Goal: Transaction & Acquisition: Obtain resource

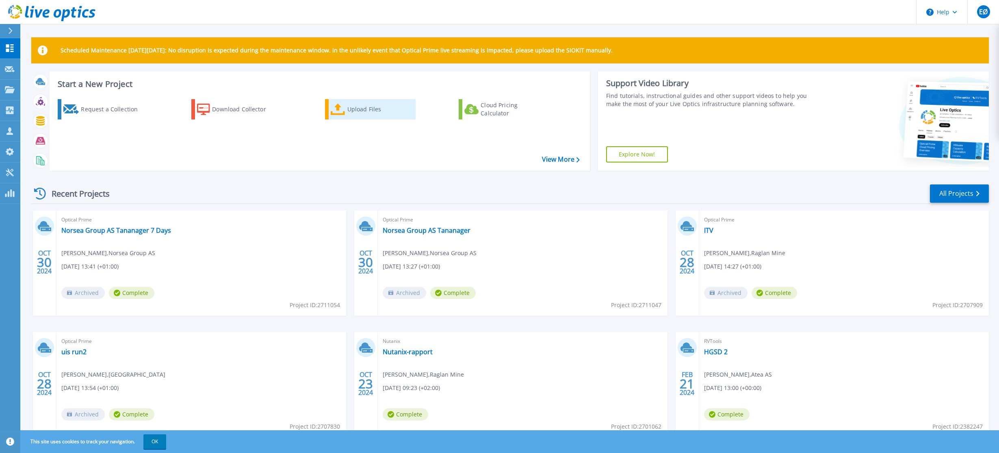
click at [367, 106] on div "Upload Files" at bounding box center [379, 109] width 65 height 16
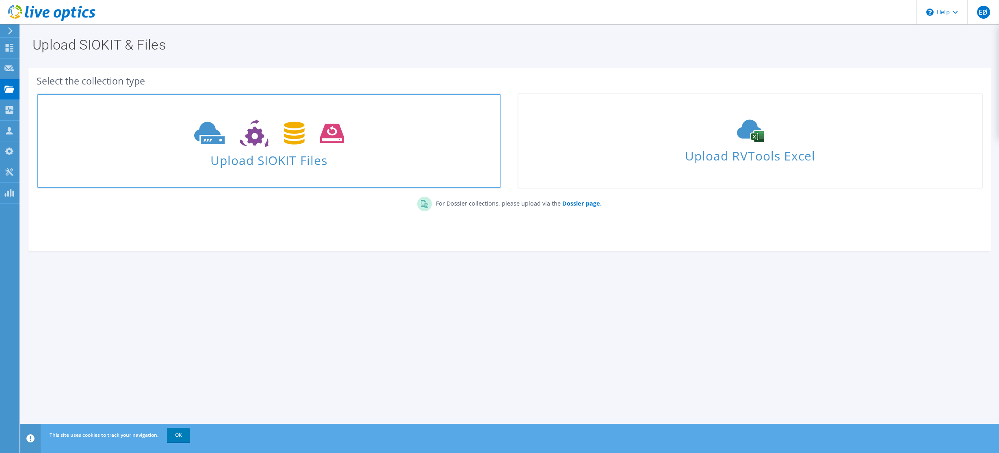
click at [298, 158] on span "Upload SIOKIT Files" at bounding box center [268, 157] width 463 height 17
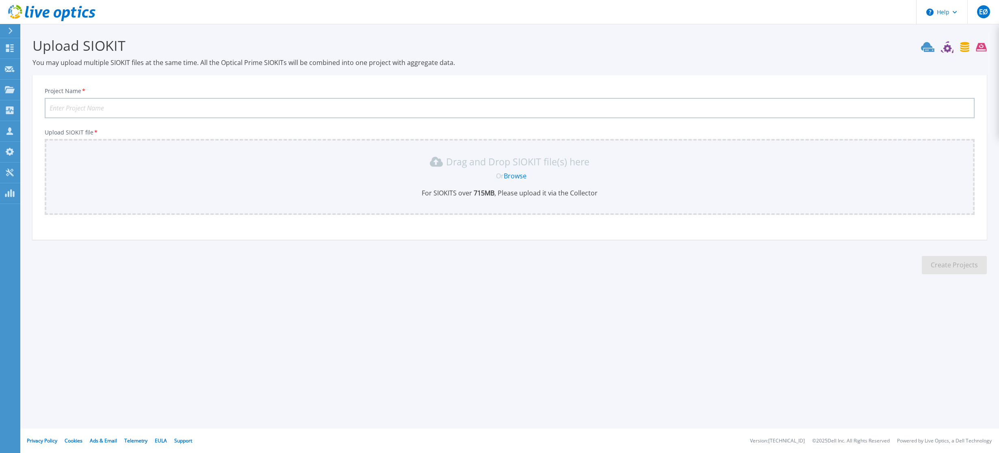
click at [514, 177] on link "Browse" at bounding box center [515, 175] width 23 height 9
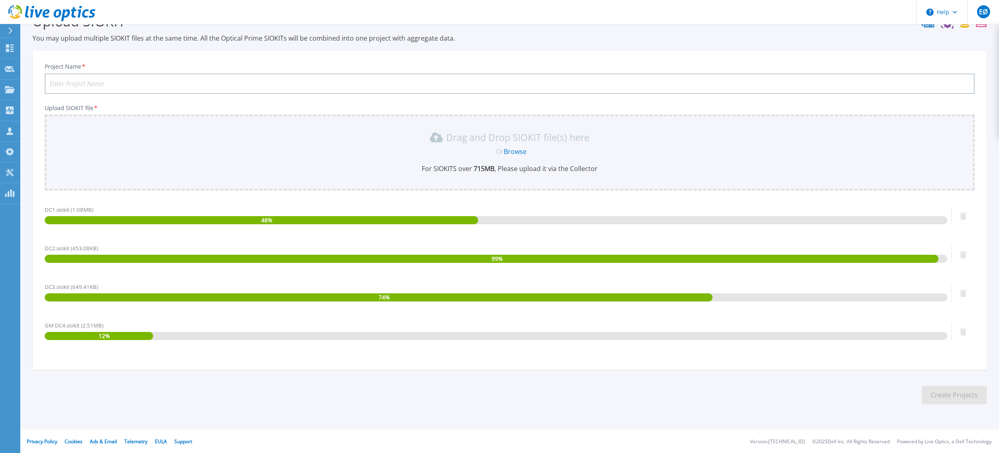
scroll to position [25, 0]
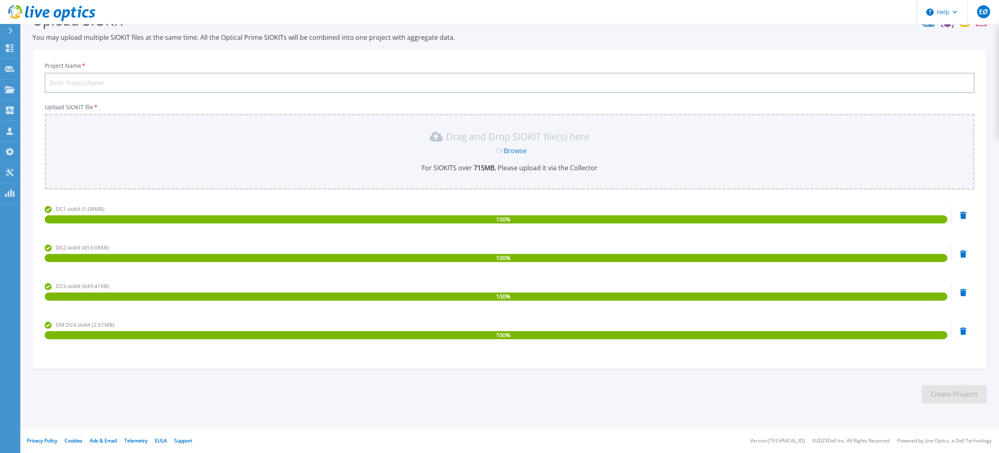
click at [187, 78] on input "Project Name *" at bounding box center [510, 83] width 930 height 20
type input "Greenmountain"
click at [951, 400] on button "Create Projects" at bounding box center [953, 394] width 65 height 18
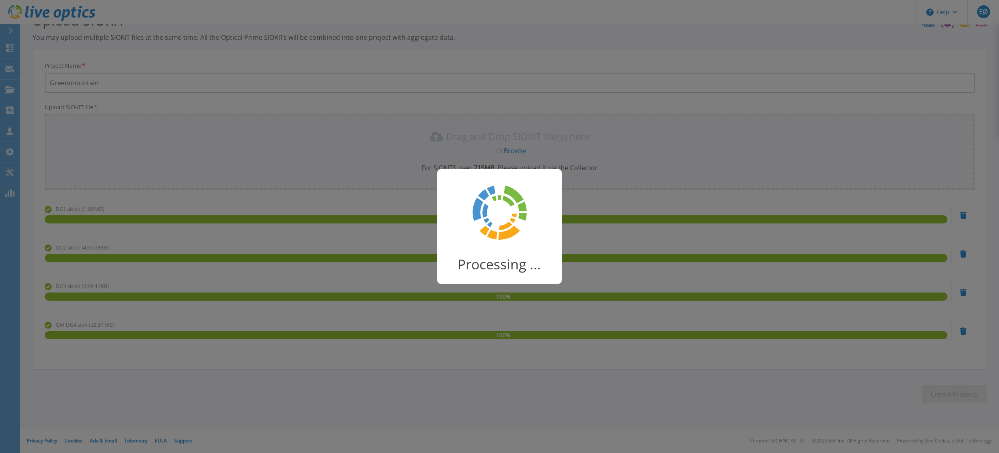
scroll to position [0, 0]
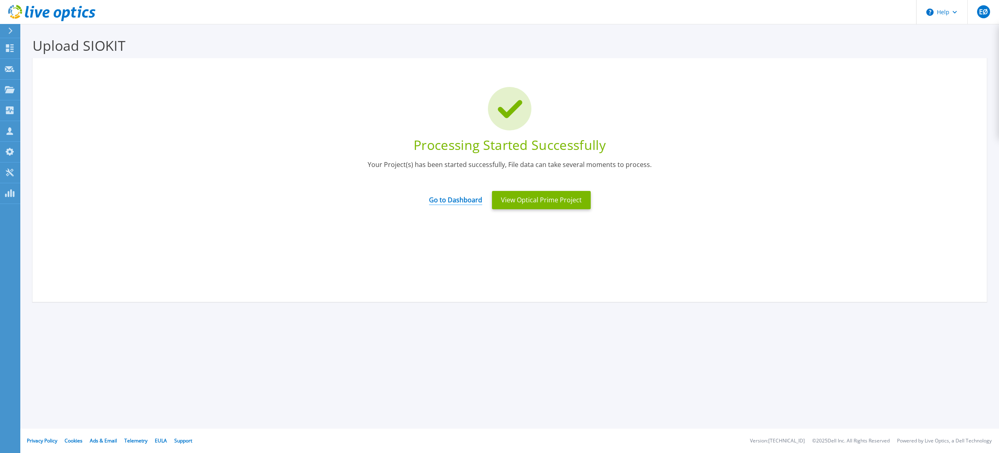
click at [463, 201] on link "Go to Dashboard" at bounding box center [455, 197] width 53 height 16
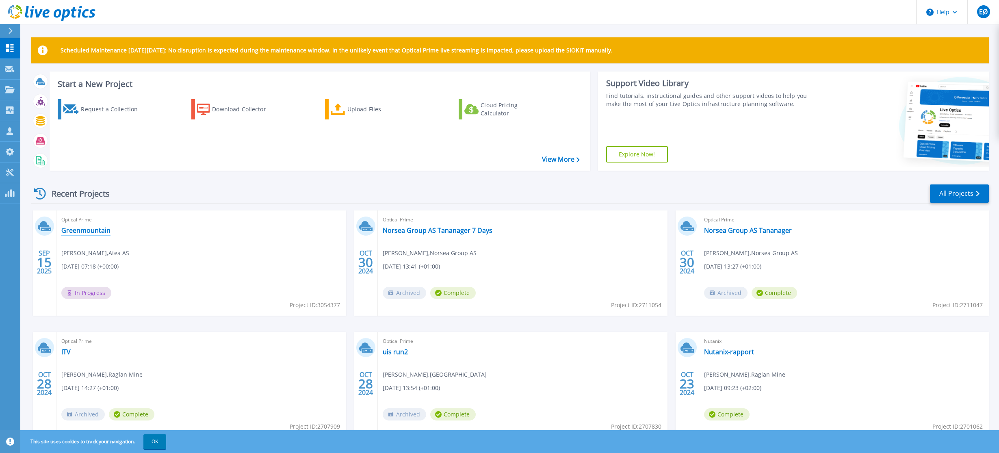
click at [78, 229] on link "Greenmountain" at bounding box center [85, 230] width 49 height 8
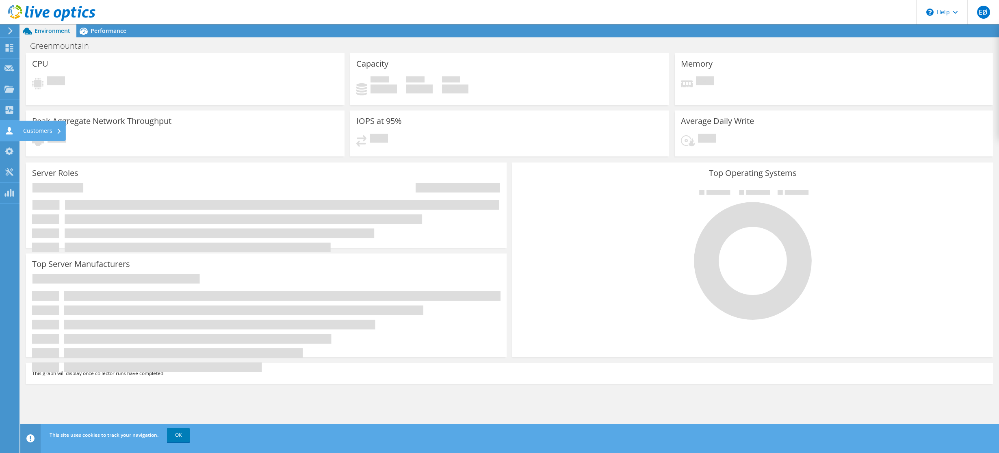
click at [6, 130] on icon at bounding box center [9, 131] width 10 height 8
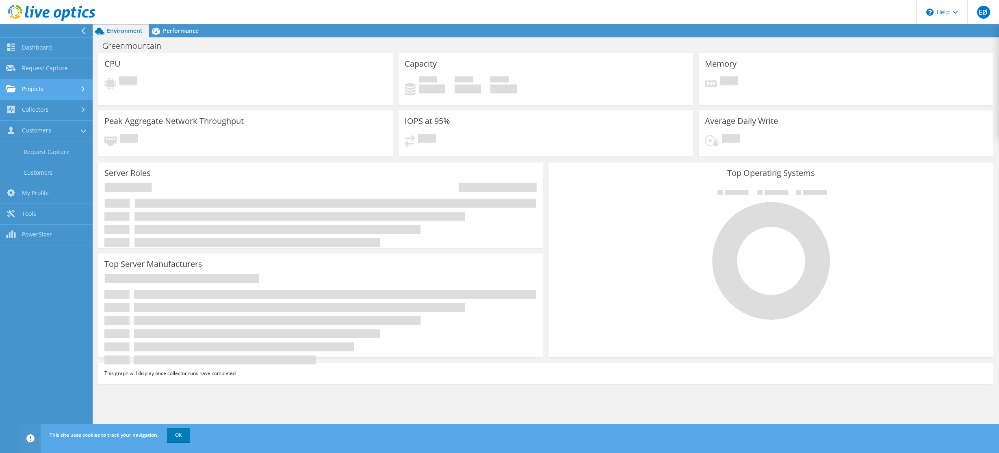
click at [48, 91] on link "Projects" at bounding box center [46, 89] width 93 height 21
click at [69, 179] on link "Collectors" at bounding box center [46, 178] width 93 height 21
click at [63, 199] on link "Customers" at bounding box center [46, 198] width 93 height 21
click at [179, 440] on link "OK" at bounding box center [178, 435] width 23 height 15
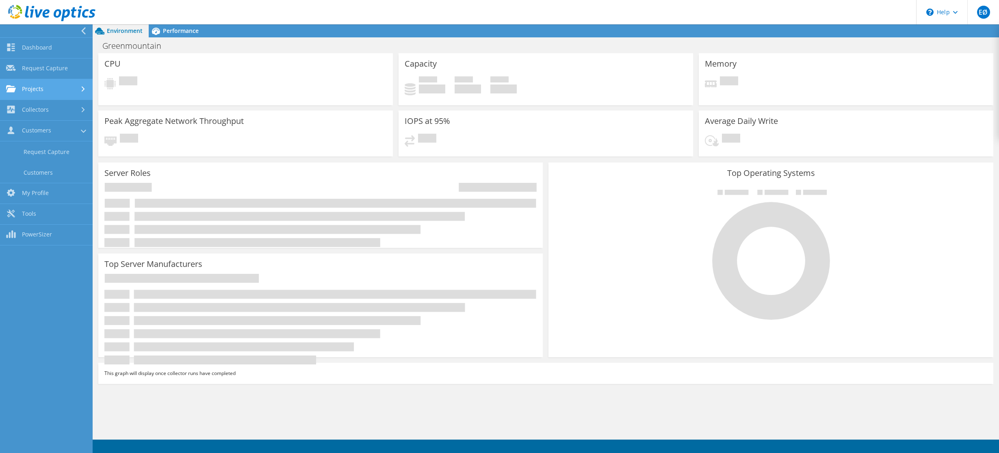
click at [52, 88] on link "Projects" at bounding box center [46, 89] width 93 height 21
click at [53, 177] on link "Collectors" at bounding box center [46, 178] width 93 height 21
click at [49, 200] on link "Customers" at bounding box center [46, 198] width 93 height 21
click at [139, 50] on h1 "Greenmountain" at bounding box center [136, 45] width 75 height 9
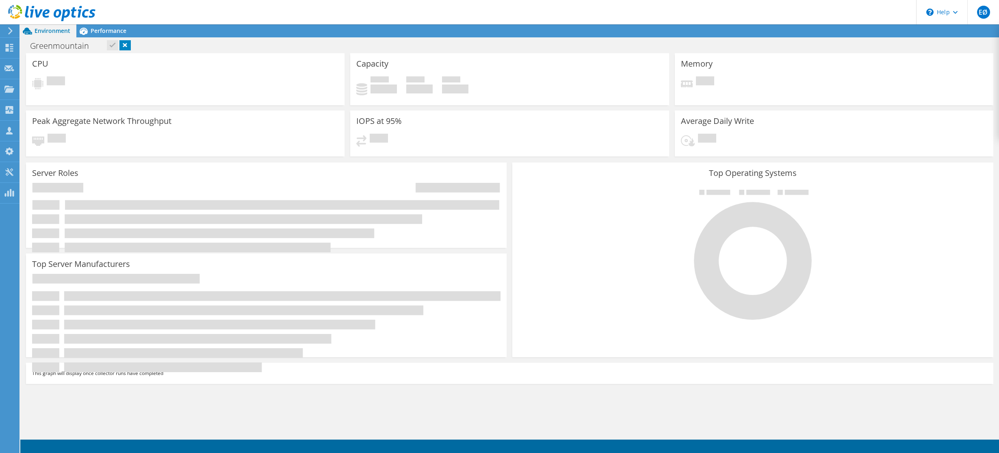
click at [171, 52] on div "Greenmountain Print" at bounding box center [509, 45] width 978 height 15
click at [8, 28] on icon at bounding box center [10, 30] width 6 height 7
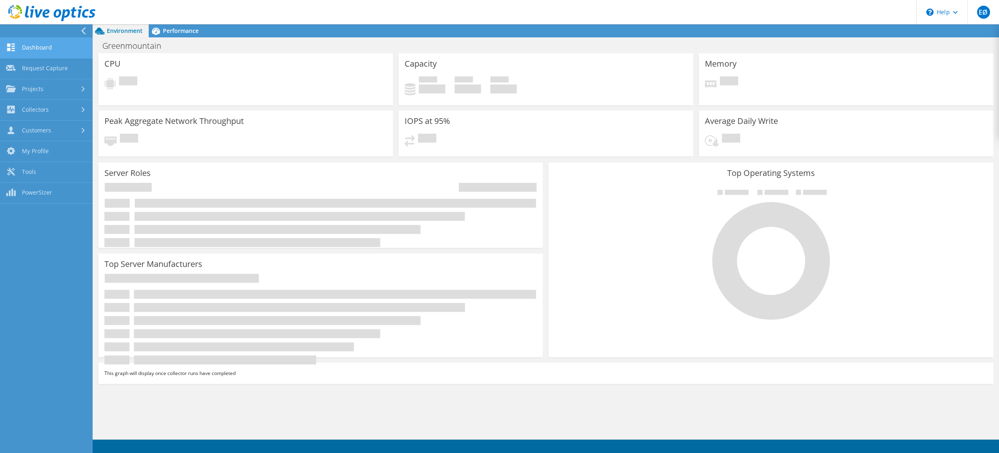
click at [32, 51] on link "Dashboard" at bounding box center [46, 48] width 93 height 21
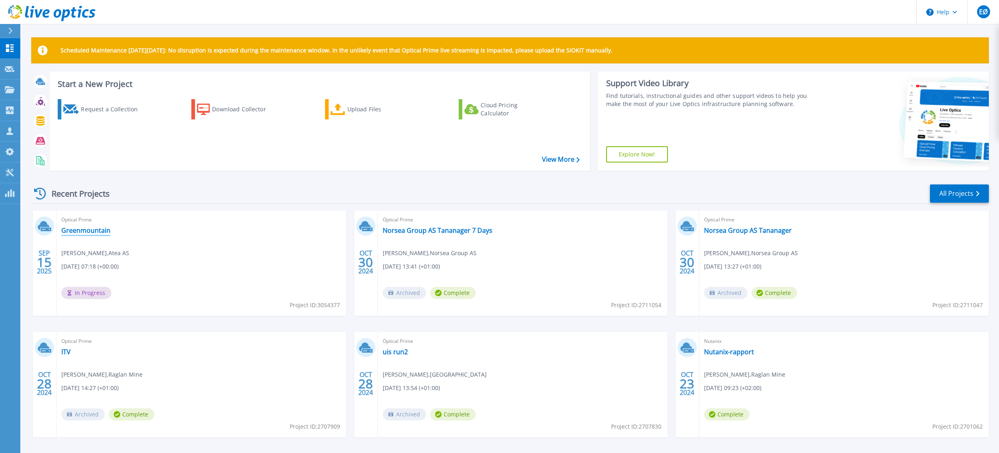
click at [91, 229] on link "Greenmountain" at bounding box center [85, 230] width 49 height 8
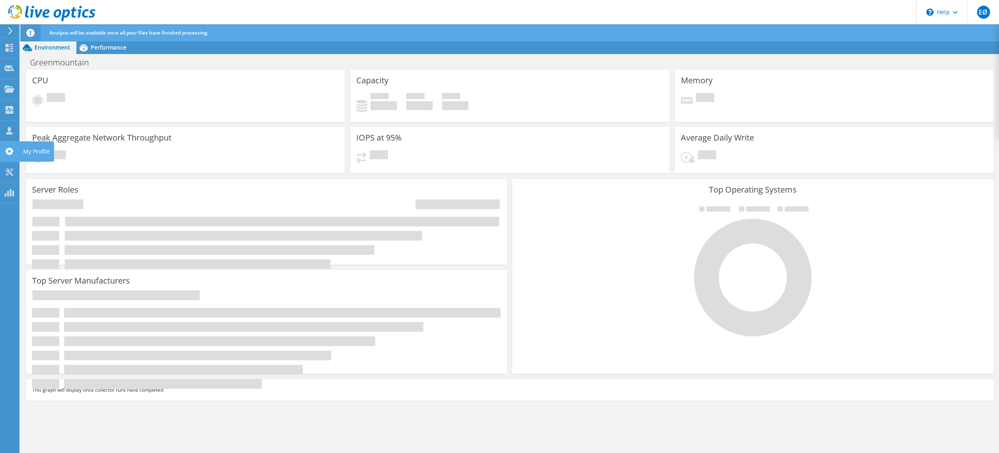
click at [7, 149] on use at bounding box center [9, 151] width 8 height 8
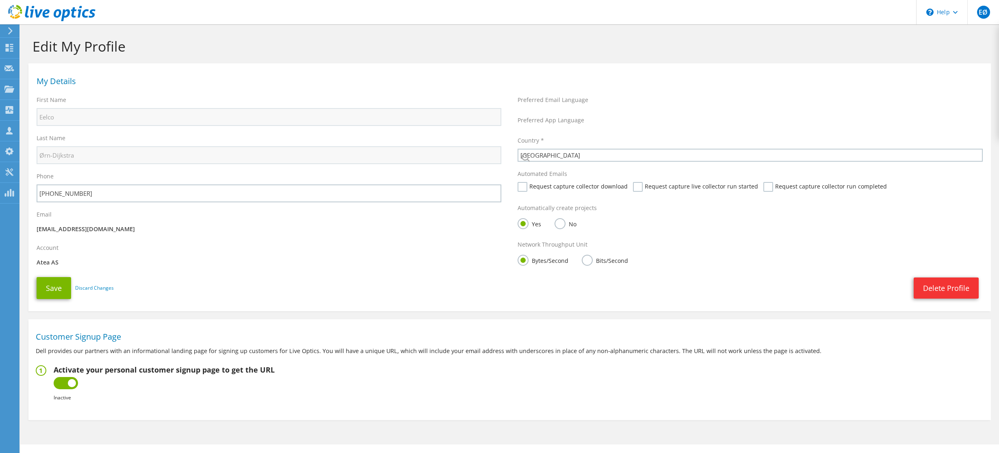
select select "161"
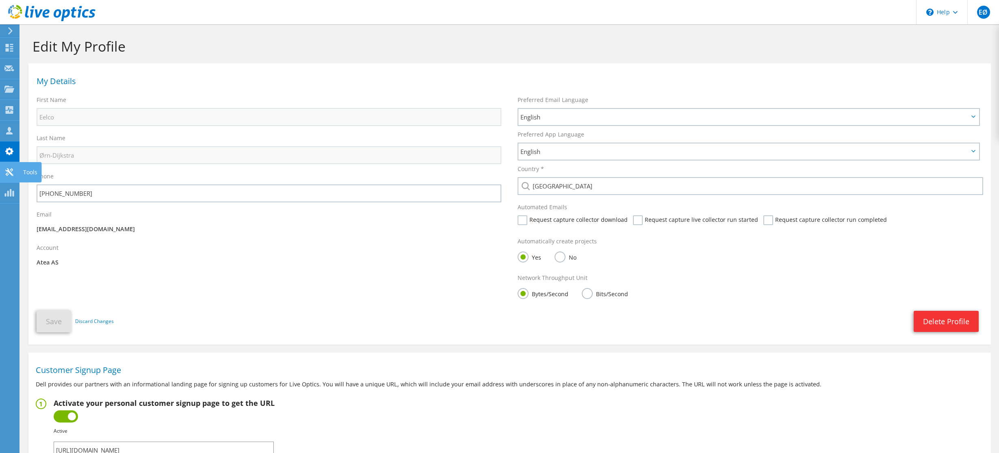
click at [7, 173] on icon at bounding box center [9, 172] width 10 height 8
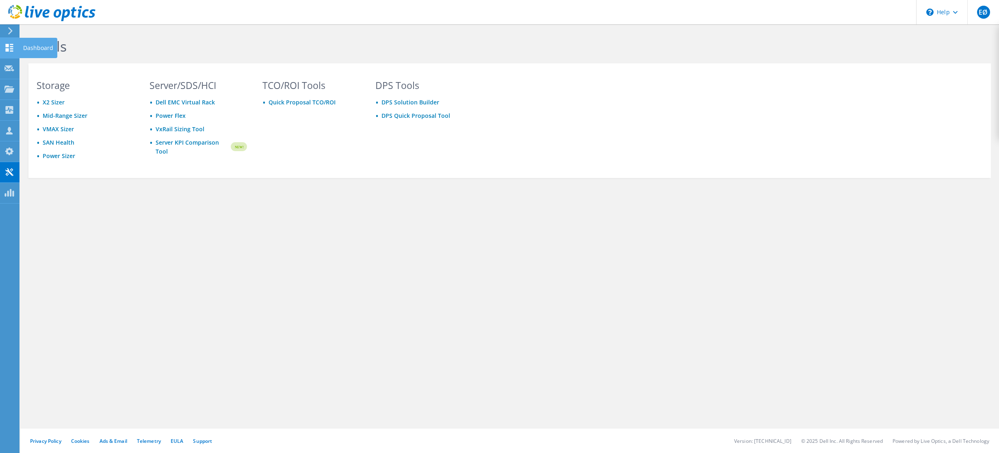
click at [11, 51] on use at bounding box center [10, 48] width 8 height 8
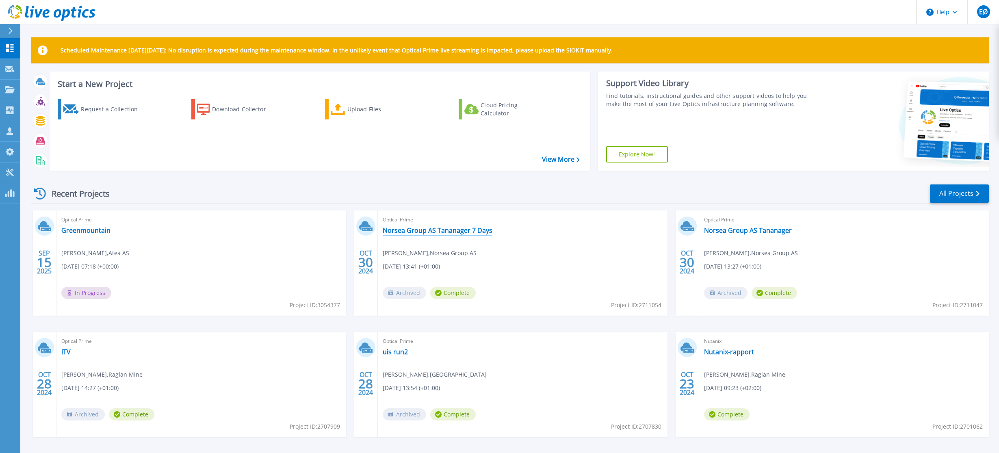
click at [437, 231] on link "Norsea Group AS Tananager 7 Days" at bounding box center [438, 230] width 110 height 8
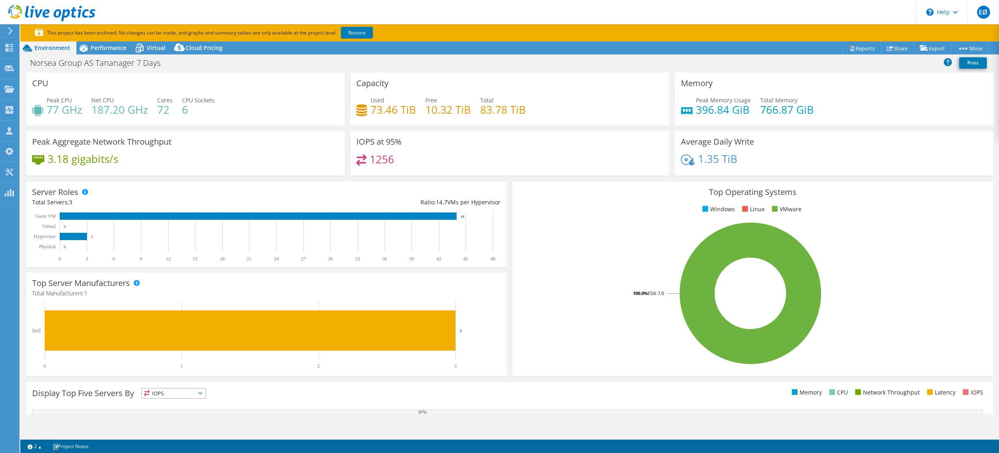
select select "EUFrankfurt"
select select "NOK"
click at [893, 47] on link "Share" at bounding box center [896, 48] width 33 height 13
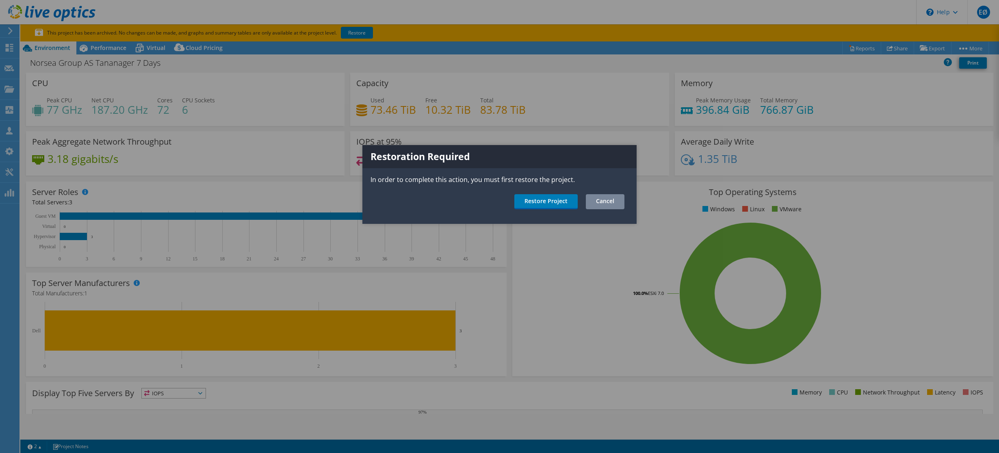
click at [613, 205] on link "Cancel" at bounding box center [605, 201] width 39 height 15
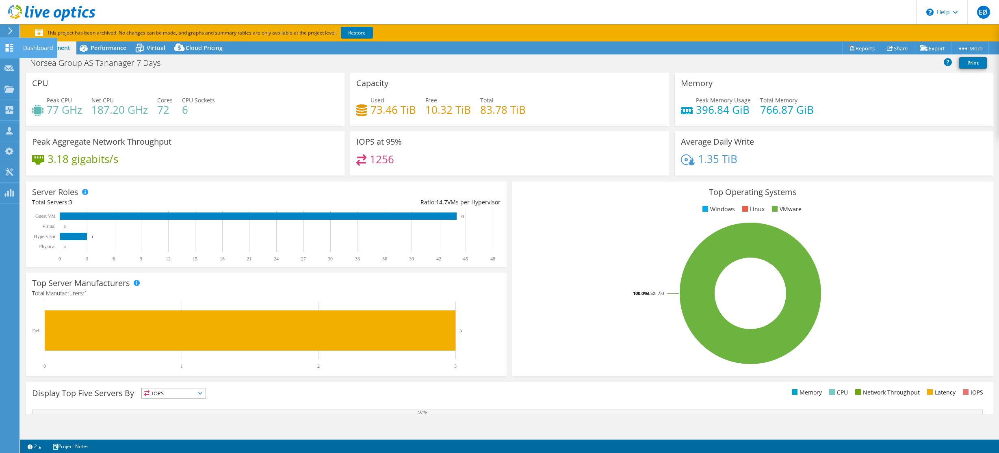
click at [11, 45] on icon at bounding box center [9, 48] width 10 height 8
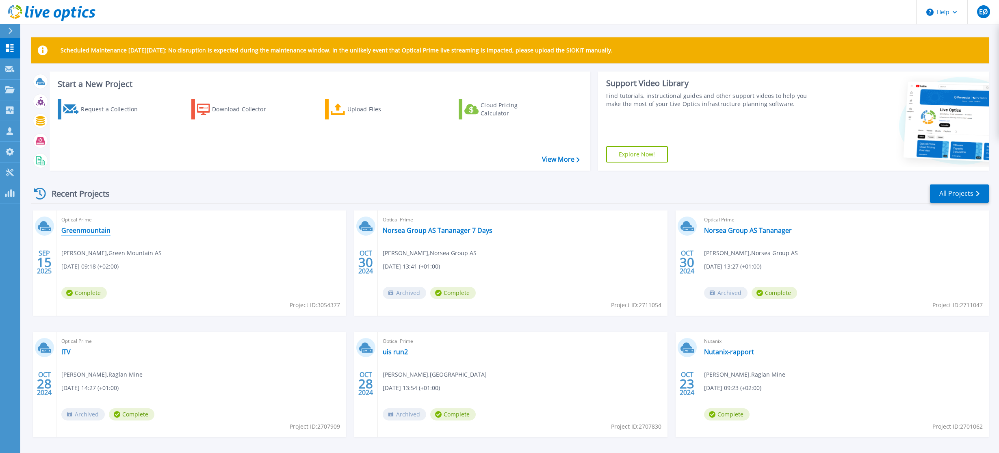
click at [91, 232] on link "Greenmountain" at bounding box center [85, 230] width 49 height 8
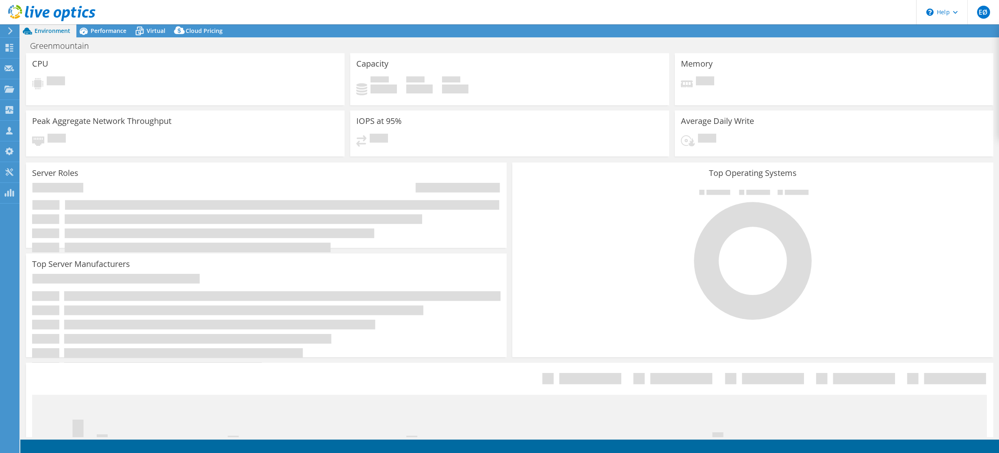
select select "USD"
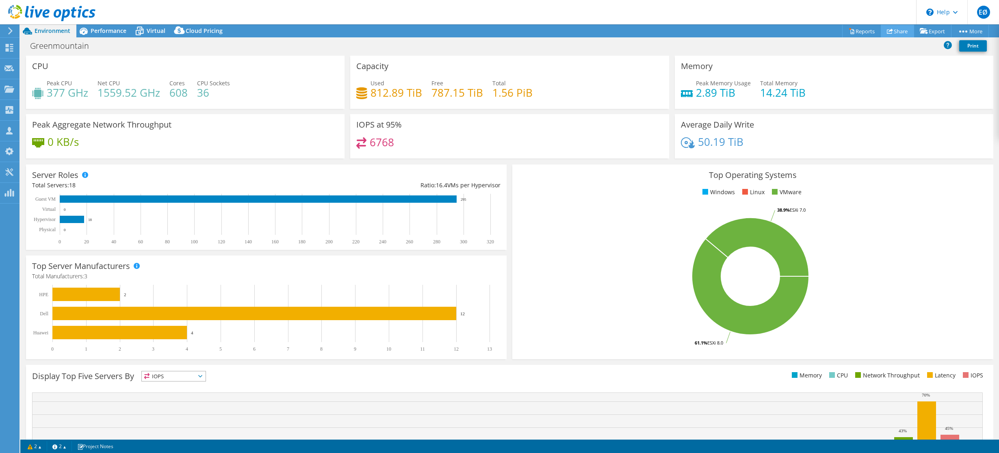
click at [887, 31] on icon at bounding box center [889, 31] width 6 height 6
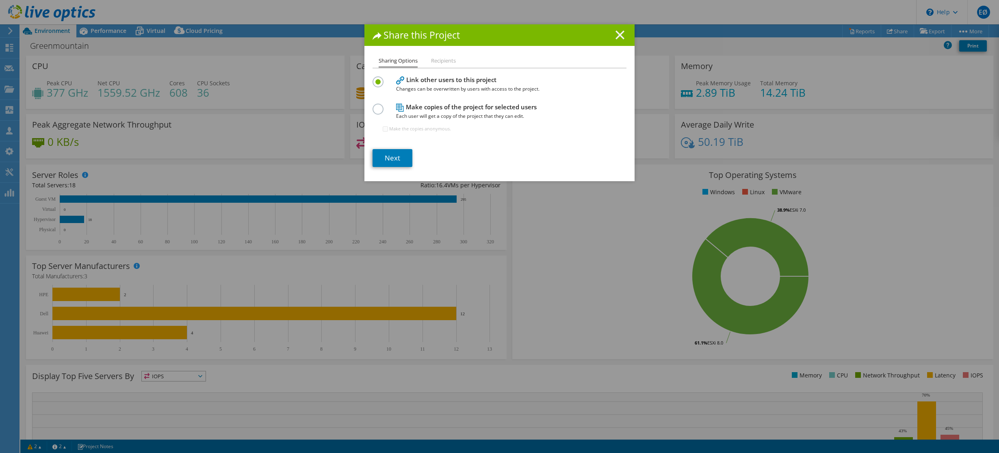
click at [620, 35] on line at bounding box center [620, 35] width 8 height 8
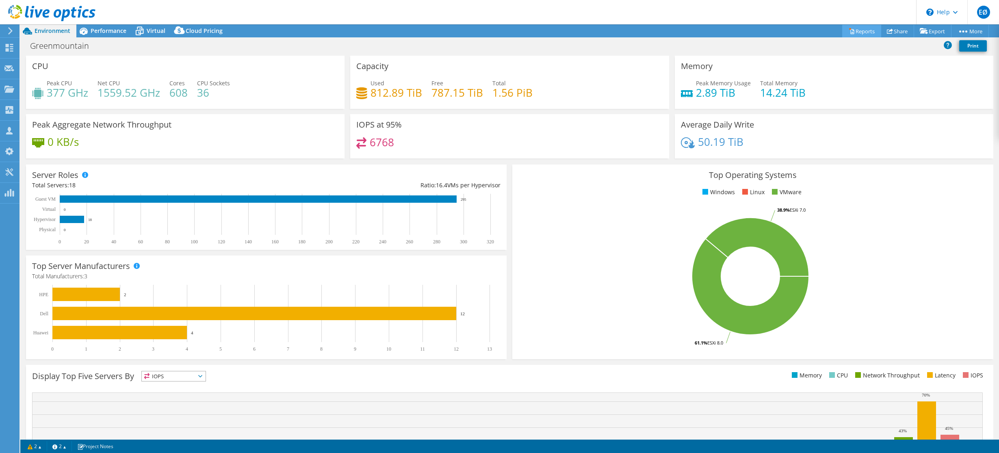
click at [852, 30] on link "Reports" at bounding box center [861, 31] width 39 height 13
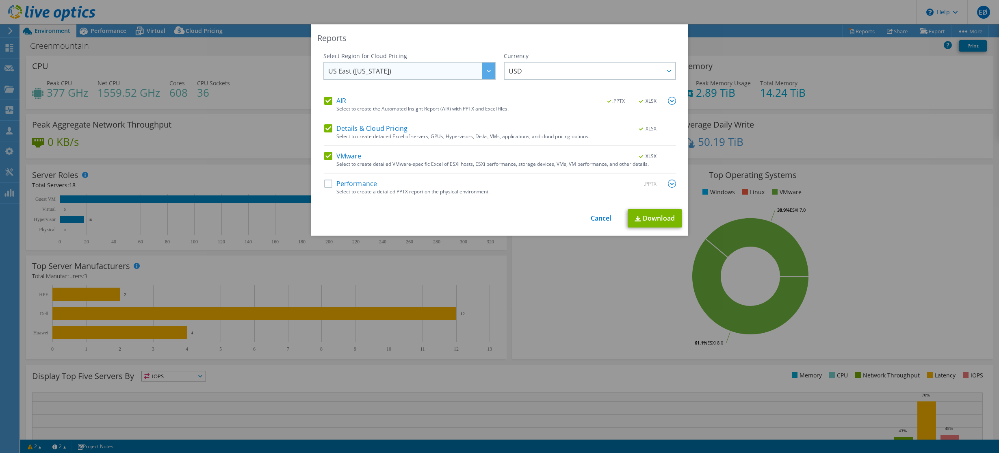
click at [450, 71] on span "US East ([US_STATE])" at bounding box center [411, 71] width 166 height 17
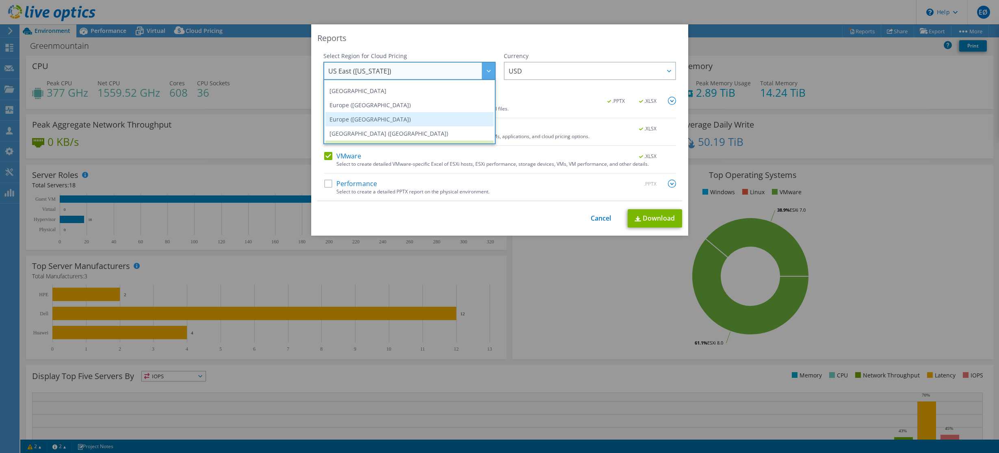
scroll to position [81, 0]
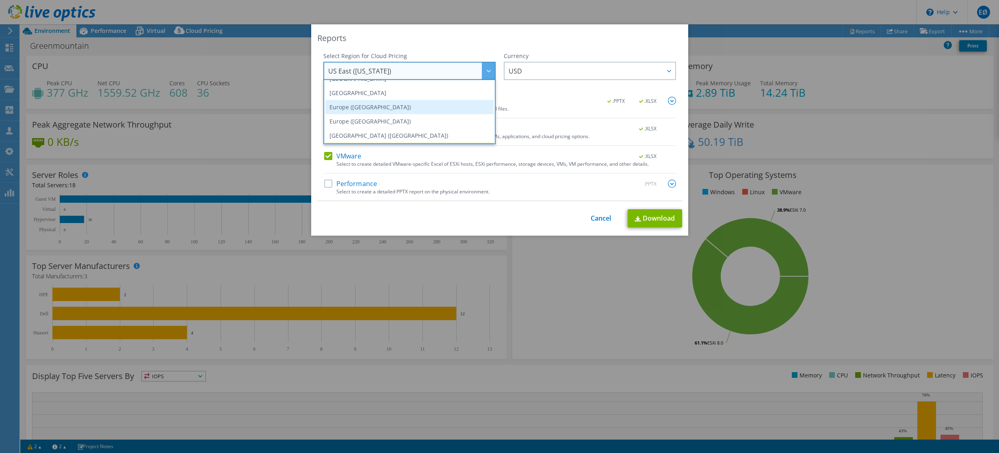
click at [382, 107] on li "Europe ([GEOGRAPHIC_DATA])" at bounding box center [409, 107] width 168 height 14
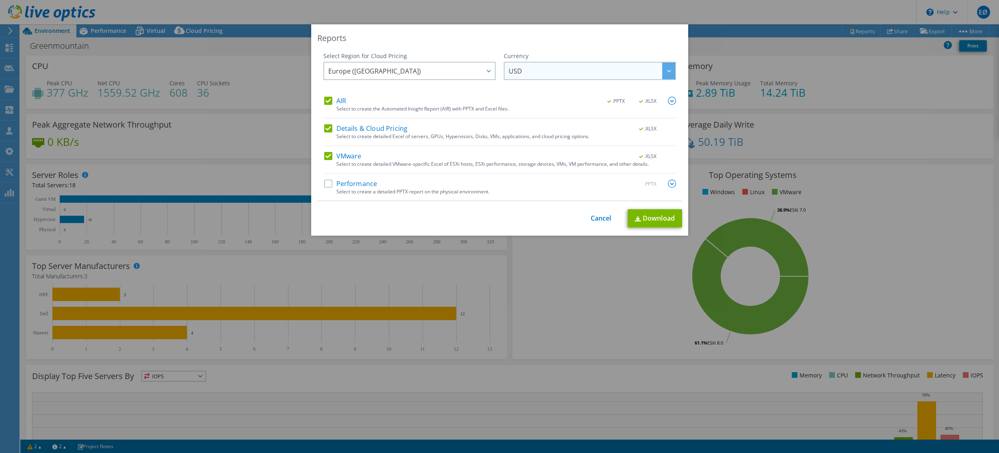
click at [532, 71] on span "USD" at bounding box center [591, 71] width 166 height 17
click at [524, 66] on span "USD" at bounding box center [591, 71] width 166 height 17
click at [331, 184] on label "Performance" at bounding box center [350, 183] width 53 height 8
click at [0, 0] on input "Performance" at bounding box center [0, 0] width 0 height 0
click at [649, 220] on link "Download" at bounding box center [654, 218] width 54 height 18
